Goal: Information Seeking & Learning: Learn about a topic

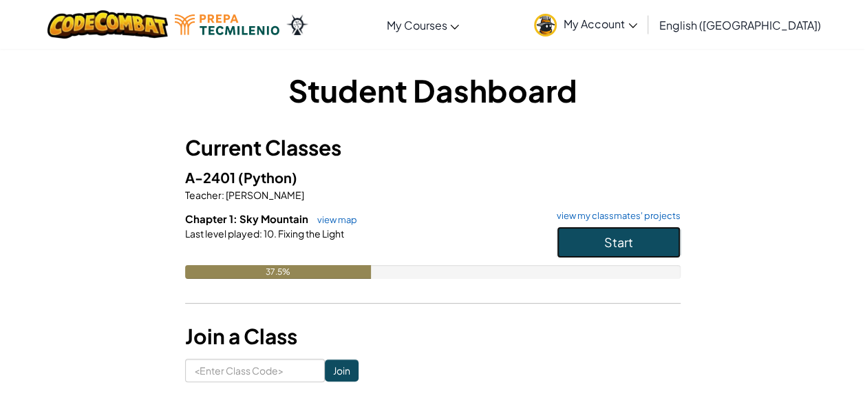
click at [595, 242] on button "Start" at bounding box center [619, 242] width 124 height 32
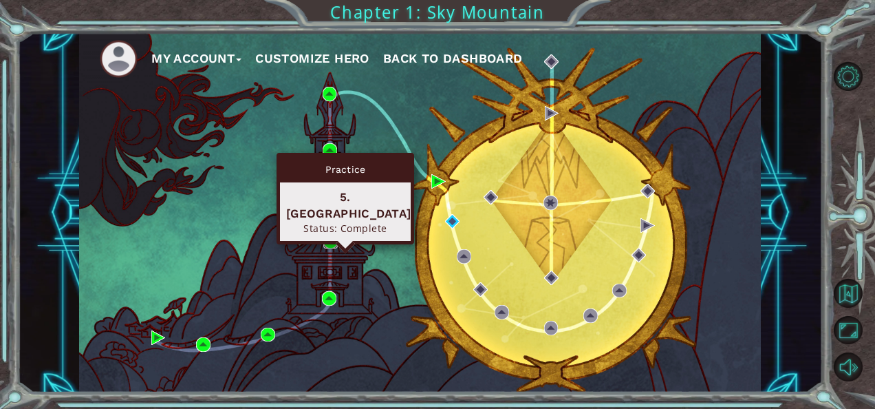
click at [326, 238] on img at bounding box center [330, 241] width 14 height 14
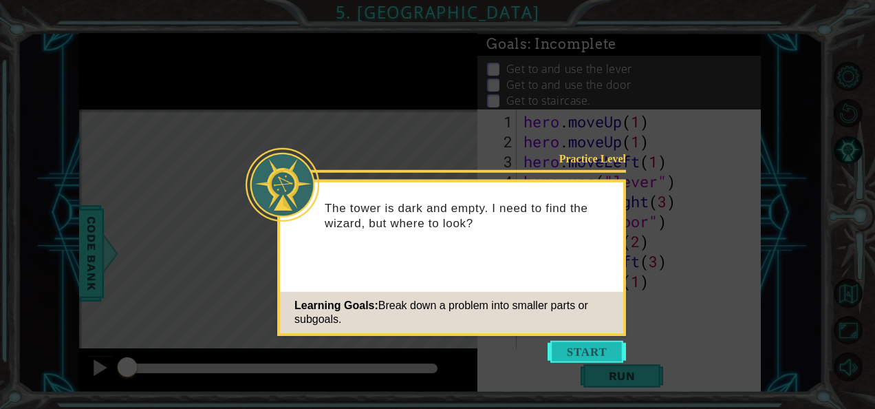
click at [588, 351] on button "Start" at bounding box center [587, 352] width 78 height 22
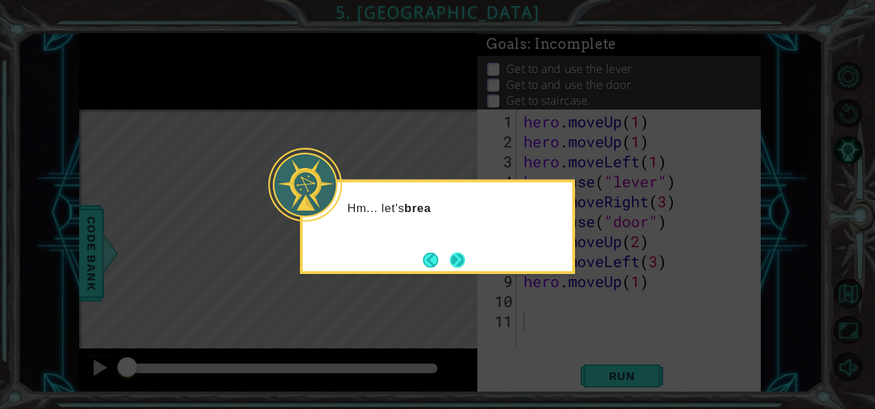
click at [458, 257] on button "Next" at bounding box center [457, 259] width 23 height 23
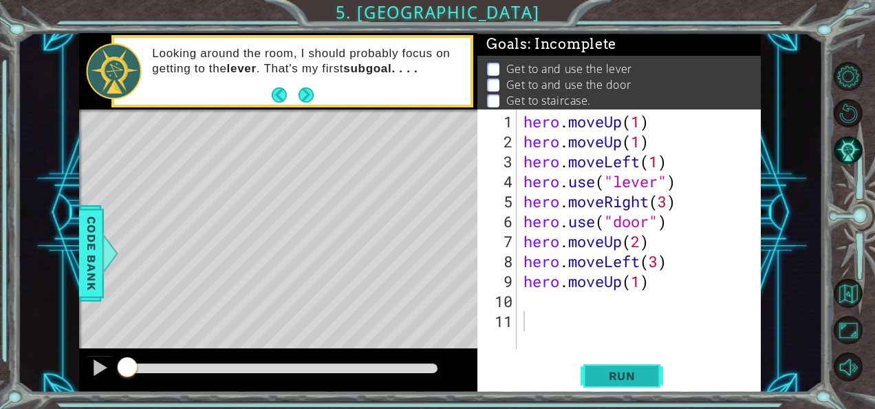
click at [607, 376] on span "Run" at bounding box center [622, 376] width 54 height 14
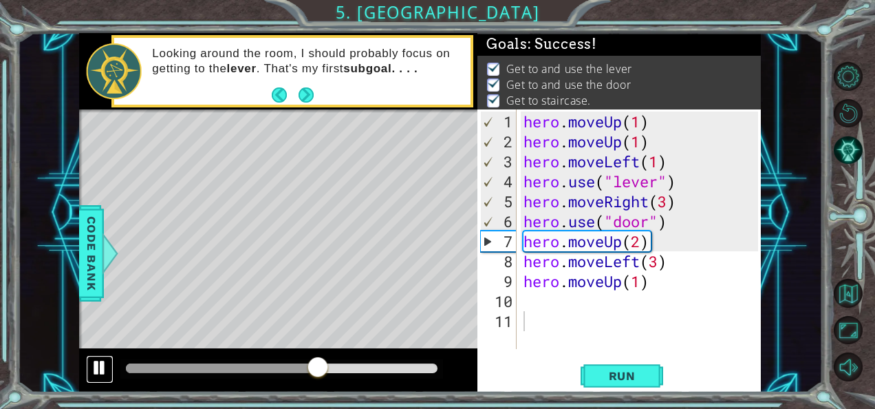
click at [95, 366] on div at bounding box center [100, 368] width 18 height 18
click at [306, 91] on button "Next" at bounding box center [306, 95] width 16 height 16
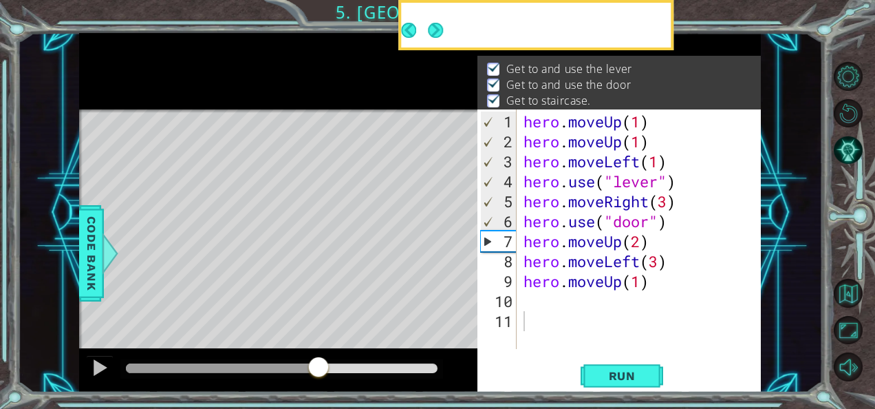
click at [0, 0] on icon at bounding box center [0, 0] width 0 height 0
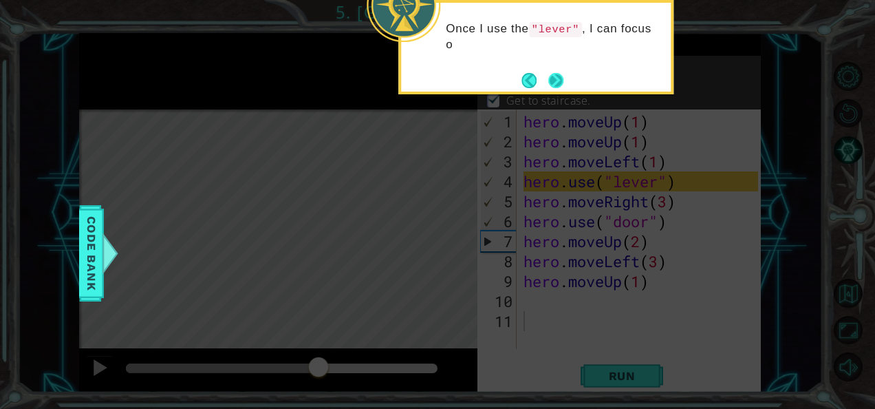
click at [562, 72] on button "Next" at bounding box center [556, 80] width 16 height 16
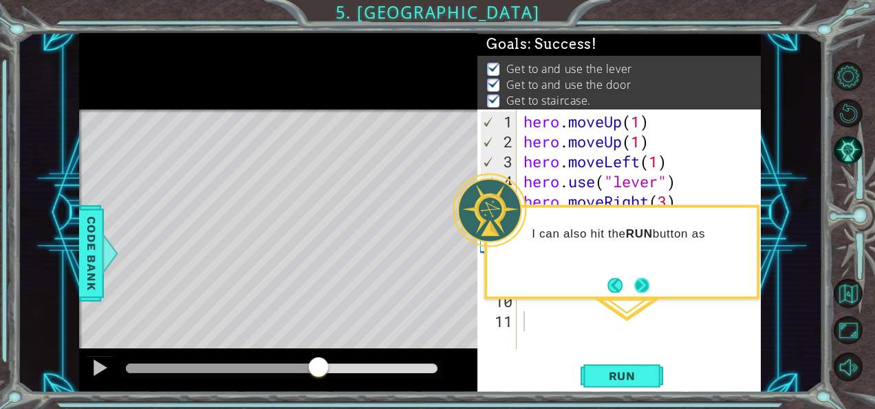
click at [639, 292] on button "Next" at bounding box center [642, 285] width 20 height 20
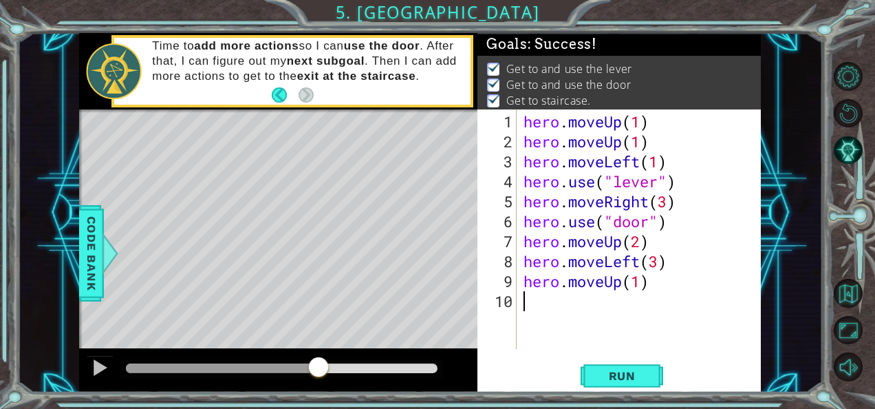
type textarea "hero.moveUp(1)"
